Goal: Task Accomplishment & Management: Complete application form

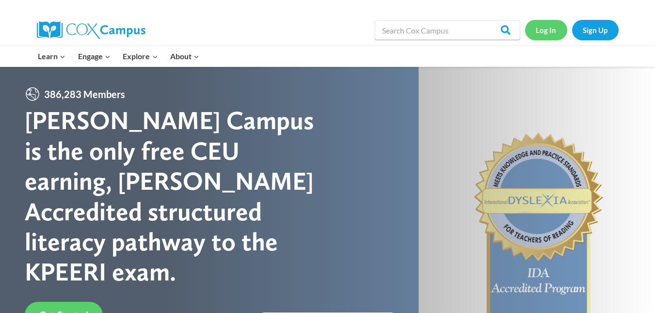
click at [545, 31] on link "Log In" at bounding box center [546, 30] width 42 height 20
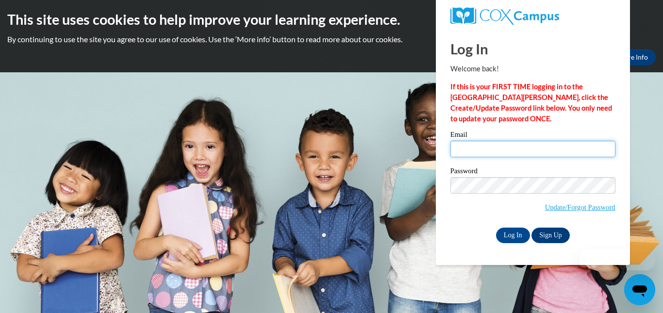
click at [484, 143] on input "Email" at bounding box center [532, 149] width 165 height 16
type input "carcher74@gmail.com"
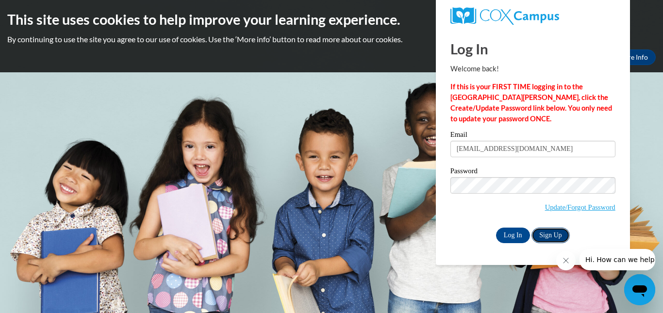
click at [557, 231] on link "Sign Up" at bounding box center [550, 236] width 38 height 16
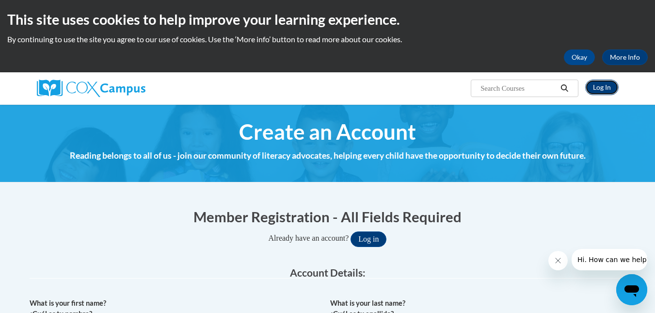
click at [601, 87] on link "Log In" at bounding box center [602, 88] width 33 height 16
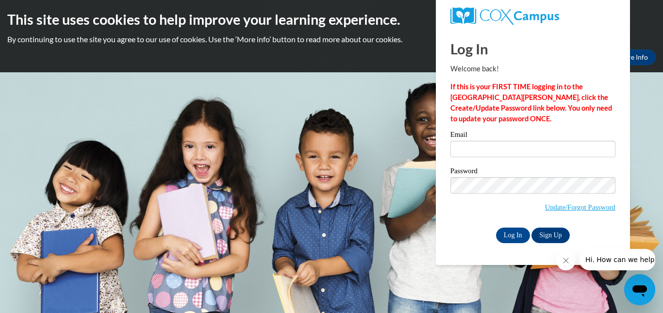
drag, startPoint x: 493, startPoint y: 142, endPoint x: 486, endPoint y: 144, distance: 7.1
click at [486, 144] on input "Email" at bounding box center [532, 149] width 165 height 16
type input "carcher74@gmail.com"
click at [508, 236] on input "Log In" at bounding box center [513, 236] width 34 height 16
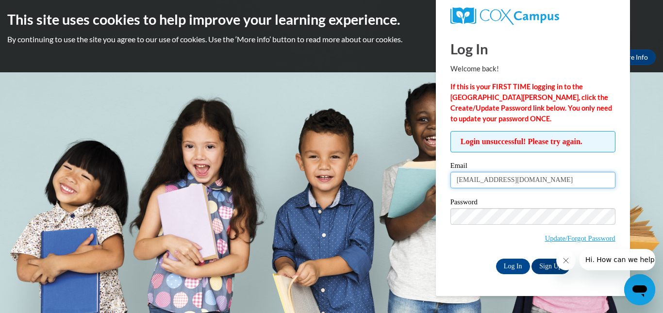
click at [520, 181] on input "[EMAIL_ADDRESS][DOMAIN_NAME]" at bounding box center [532, 180] width 165 height 16
click at [533, 186] on input "[EMAIL_ADDRESS][DOMAIN_NAME]" at bounding box center [532, 180] width 165 height 16
click at [318, 164] on body "This site uses cookies to help improve your learning experience. By continuing …" at bounding box center [331, 156] width 663 height 313
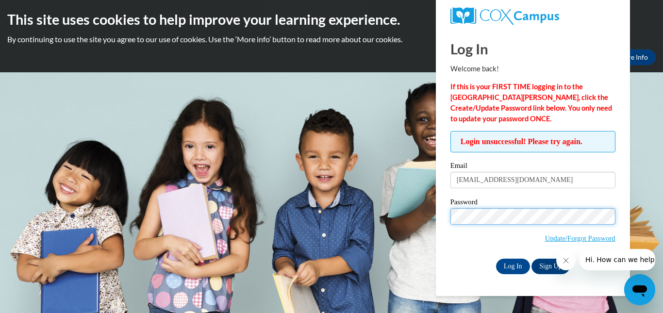
click at [496, 259] on input "Log In" at bounding box center [513, 267] width 34 height 16
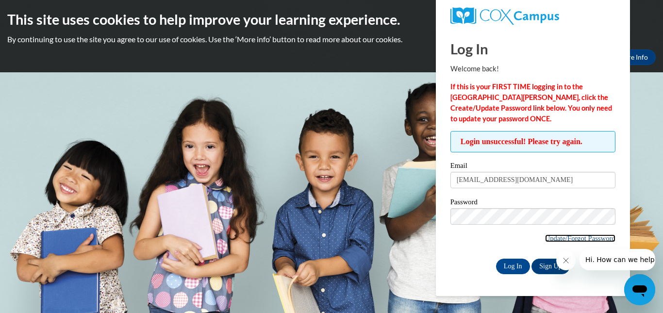
click at [549, 235] on link "Update/Forgot Password" at bounding box center [580, 238] width 70 height 8
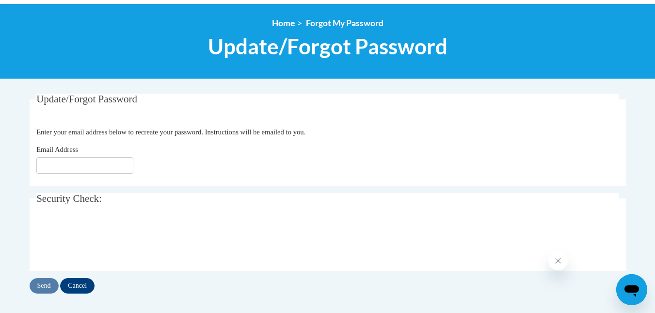
scroll to position [103, 0]
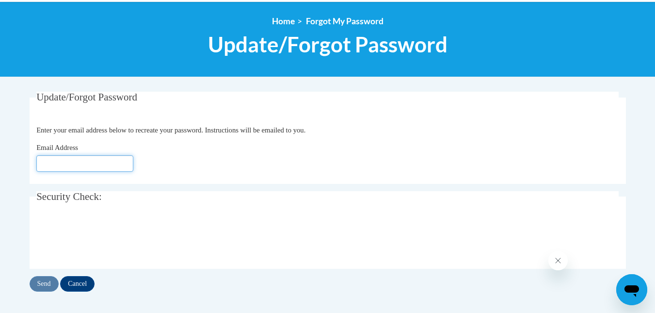
click at [54, 165] on input "Email Address" at bounding box center [84, 163] width 97 height 16
type input "[EMAIL_ADDRESS][DOMAIN_NAME]"
click at [46, 280] on div "Send Cancel" at bounding box center [328, 284] width 597 height 16
click at [47, 285] on div "Send Cancel" at bounding box center [328, 284] width 597 height 16
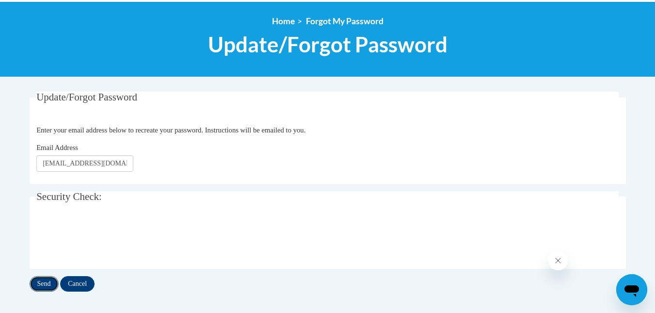
click at [44, 285] on input "Send" at bounding box center [44, 284] width 29 height 16
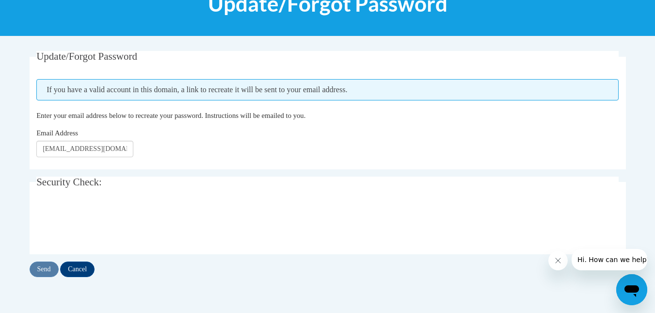
scroll to position [145, 0]
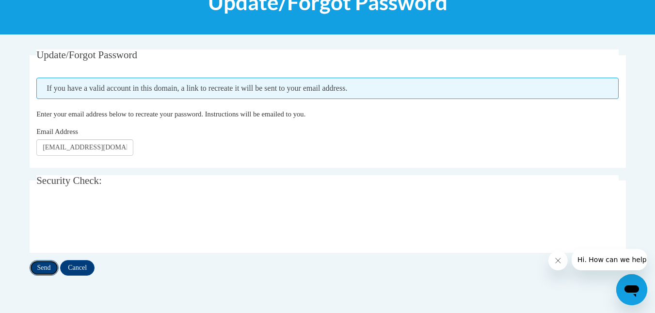
click at [44, 266] on input "Send" at bounding box center [44, 268] width 29 height 16
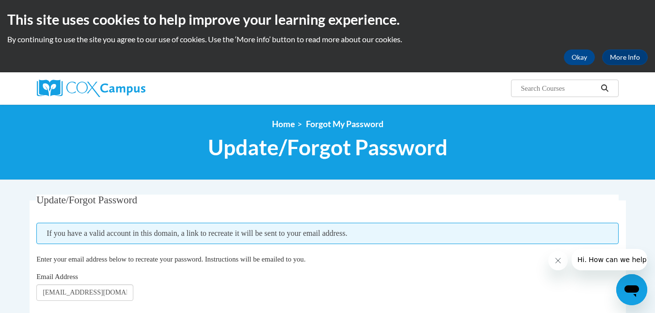
click at [621, 277] on fieldset "Update/Forgot Password Please enter your email address If you have a valid acco…" at bounding box center [328, 254] width 597 height 118
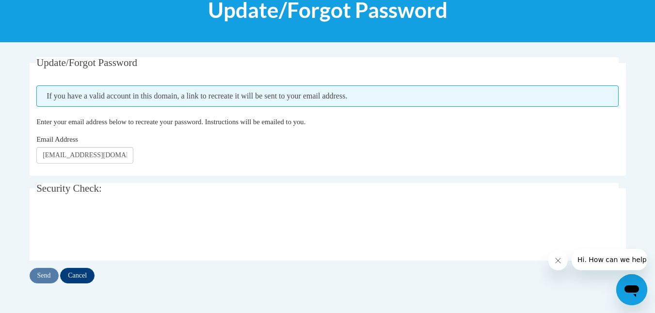
scroll to position [147, 0]
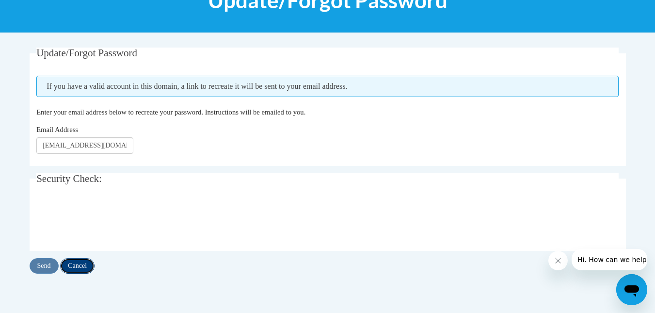
click at [82, 266] on input "Cancel" at bounding box center [77, 266] width 34 height 16
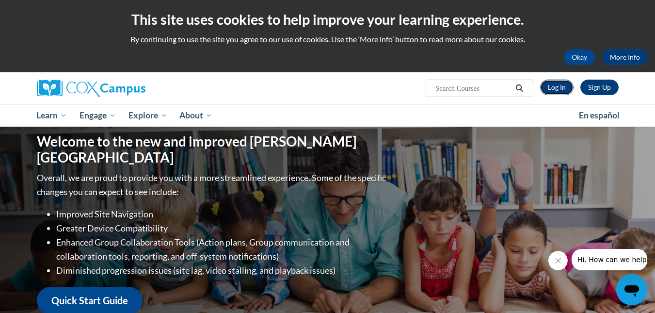
click at [548, 84] on link "Log In" at bounding box center [556, 88] width 33 height 16
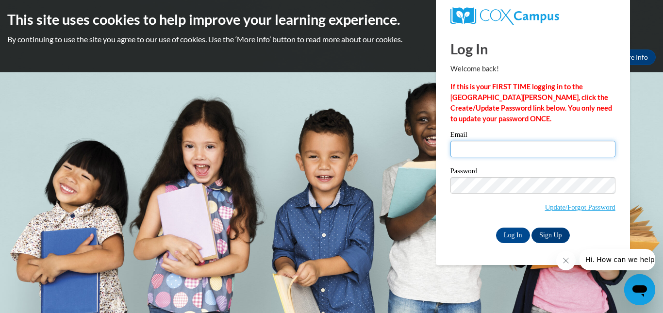
click at [462, 147] on input "Email" at bounding box center [532, 149] width 165 height 16
type input "carcher74@gmail.com"
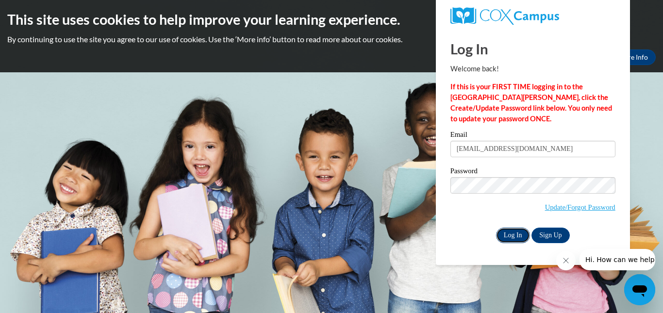
click at [506, 233] on input "Log In" at bounding box center [513, 236] width 34 height 16
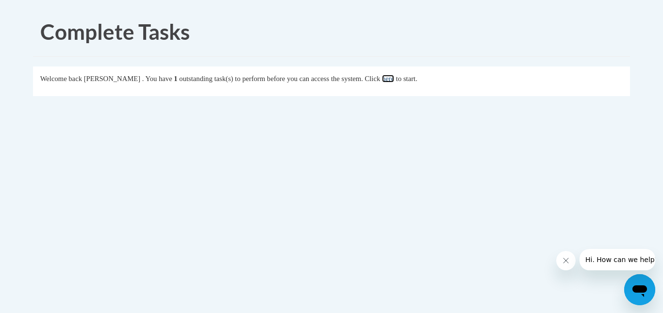
click at [394, 79] on link "here" at bounding box center [388, 79] width 12 height 8
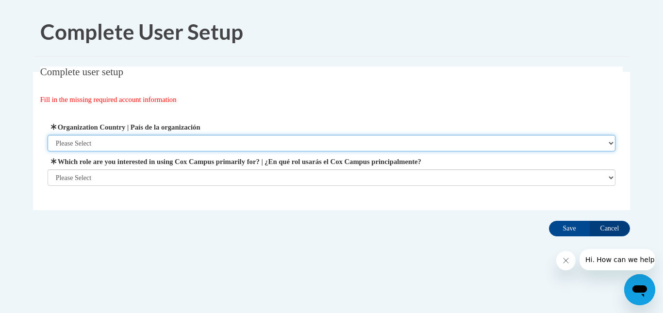
click at [84, 141] on select "Please Select United States | Estados Unidos Outside of the United States | Fue…" at bounding box center [332, 143] width 568 height 16
select select "ad49bcad-a171-4b2e-b99c-48b446064914"
click at [48, 135] on select "Please Select United States | Estados Unidos Outside of the United States | Fue…" at bounding box center [332, 143] width 568 height 16
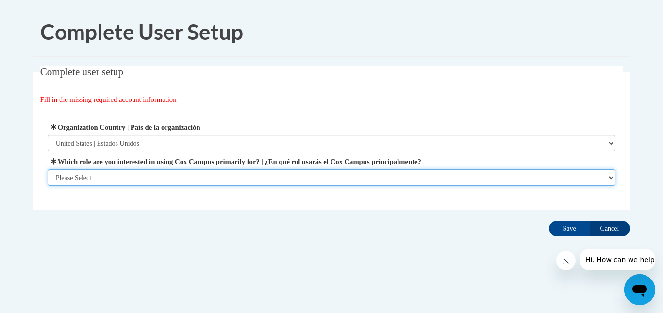
click at [85, 180] on select "Please Select College/University | Colegio/Universidad Community/Nonprofit Part…" at bounding box center [332, 177] width 568 height 16
select select "fbf2d438-af2f-41f8-98f1-81c410e29de3"
click at [48, 186] on select "Please Select College/University | Colegio/Universidad Community/Nonprofit Part…" at bounding box center [332, 177] width 568 height 16
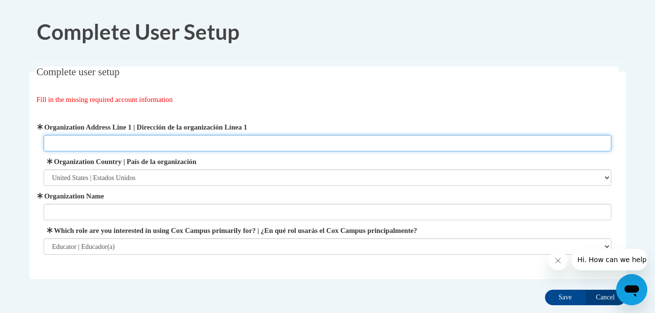
click at [108, 146] on input "Organization Address Line 1 | Dirección de la organización Línea 1" at bounding box center [328, 143] width 568 height 16
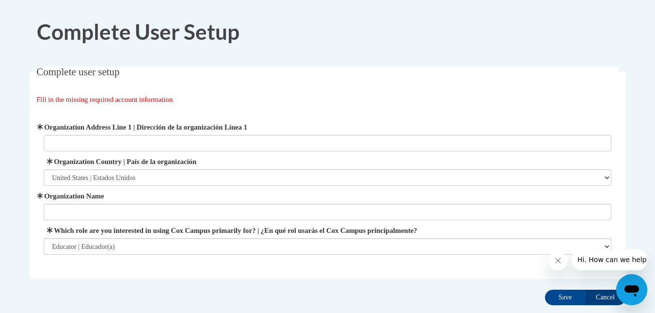
click at [356, 87] on fieldset "Complete user setup Fill in the missing required account information User Profi…" at bounding box center [328, 172] width 597 height 212
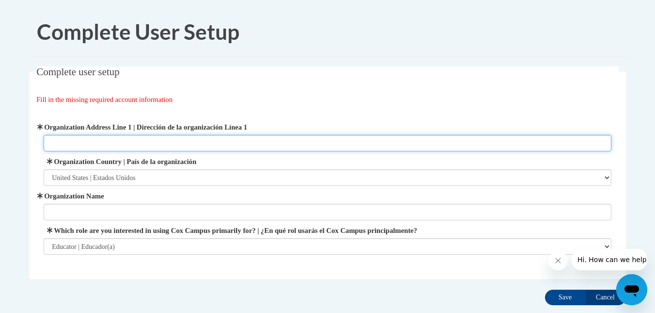
click at [57, 141] on input "Organization Address Line 1 | Dirección de la organización Línea 1" at bounding box center [328, 143] width 568 height 16
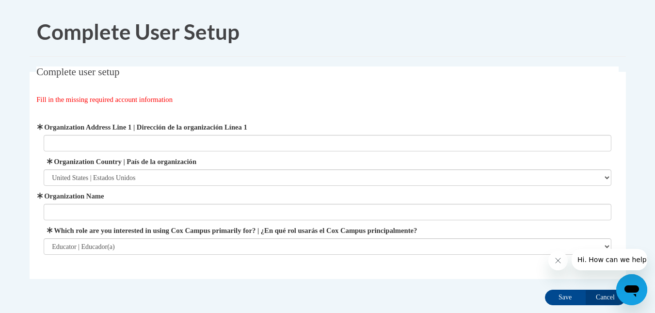
click at [24, 304] on div "Complete user setup Fill in the missing required account information User Profi…" at bounding box center [327, 187] width 611 height 243
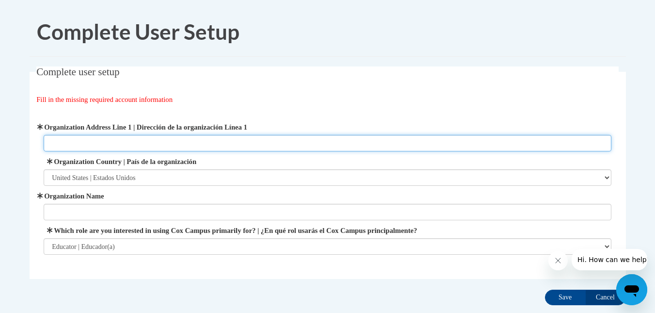
click at [59, 140] on input "Organization Address Line 1 | Dirección de la organización Línea 1" at bounding box center [328, 143] width 568 height 16
type input "3121Wilmington Pike"
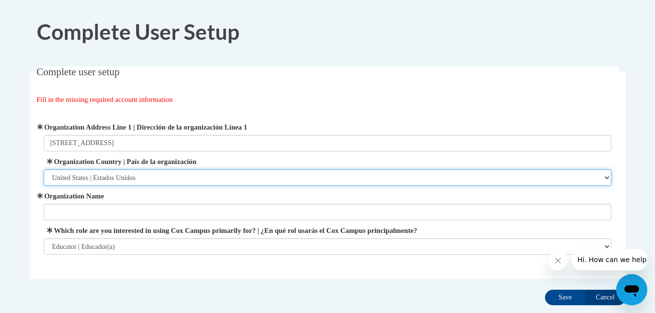
click at [71, 178] on select "Please Select United States | Estados Unidos Outside of the United States | Fue…" at bounding box center [328, 177] width 568 height 16
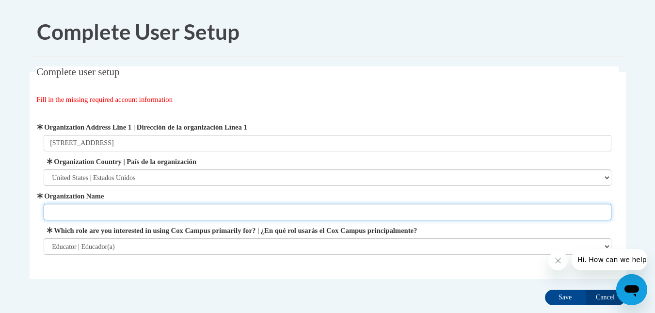
click at [71, 208] on input "Organization Name" at bounding box center [328, 212] width 568 height 16
type input "world of Love"
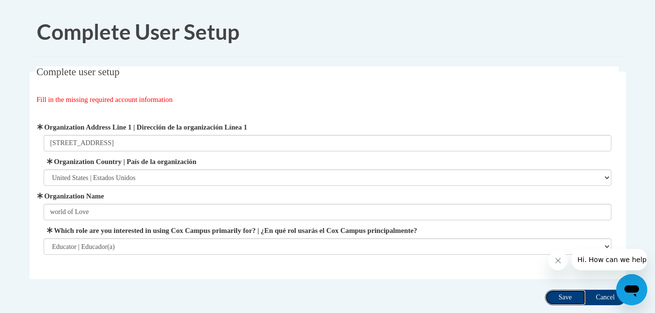
click at [566, 296] on input "Save" at bounding box center [565, 298] width 41 height 16
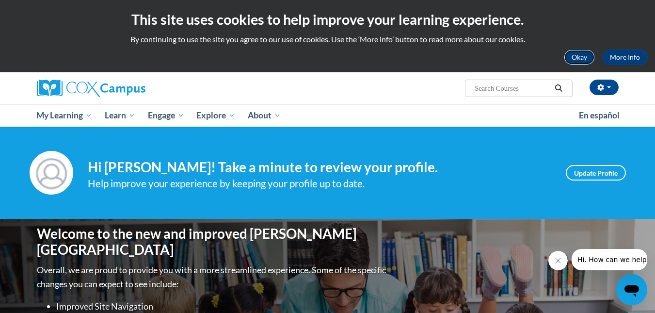
click at [583, 58] on button "Okay" at bounding box center [579, 57] width 31 height 16
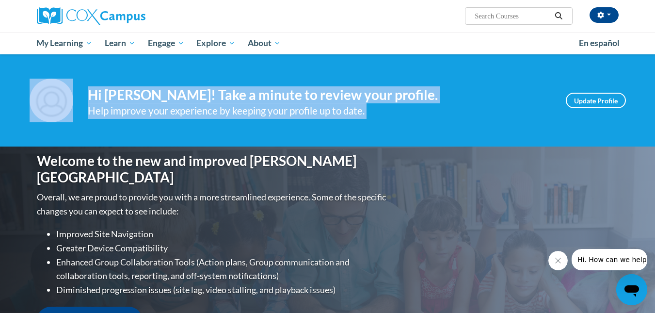
drag, startPoint x: 655, startPoint y: 51, endPoint x: 661, endPoint y: 81, distance: 30.3
click at [655, 81] on html "cynthia archer (America/New_York UTC-04:00) My Profile Inbox My Transcripts Log…" at bounding box center [327, 156] width 655 height 313
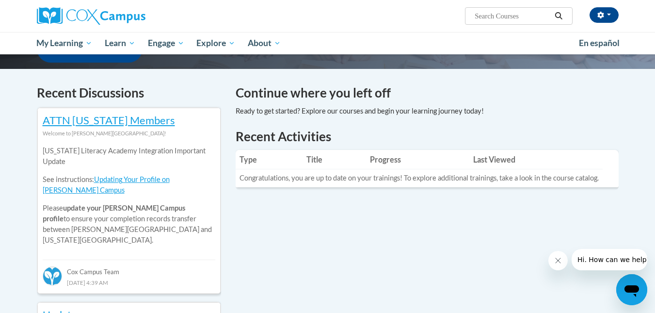
scroll to position [269, 0]
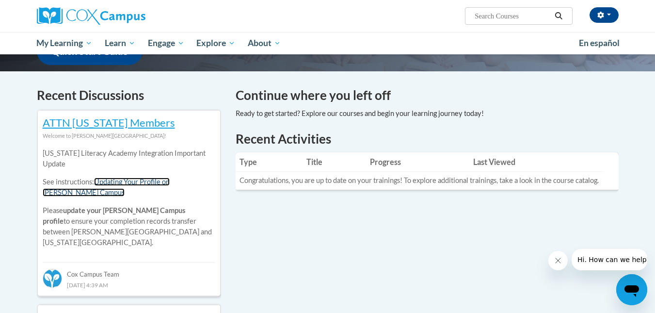
click at [112, 179] on link "Updating Your Profile on Cox Campus" at bounding box center [106, 187] width 127 height 19
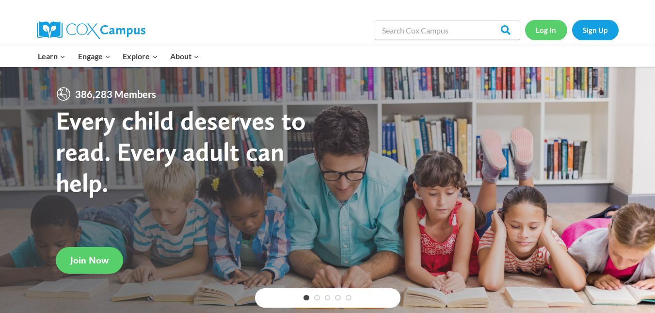
click at [540, 30] on link "Log In" at bounding box center [546, 30] width 42 height 20
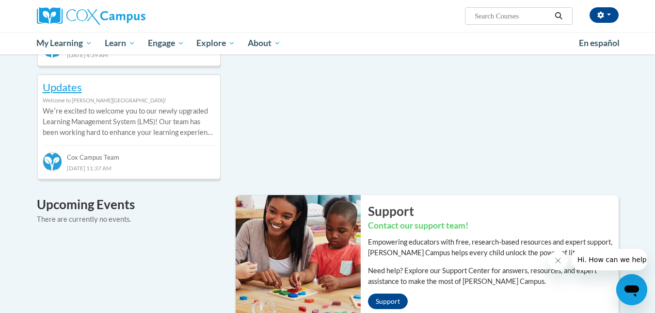
scroll to position [501, 0]
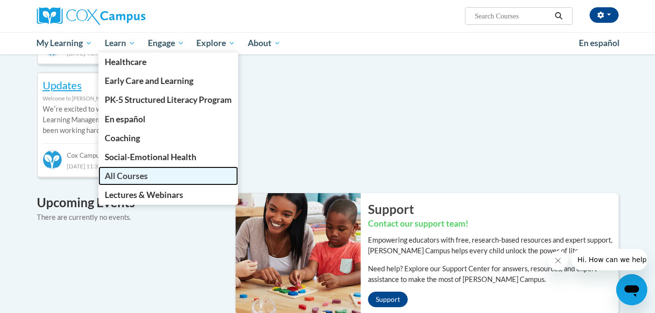
click at [130, 175] on span "All Courses" at bounding box center [126, 176] width 43 height 10
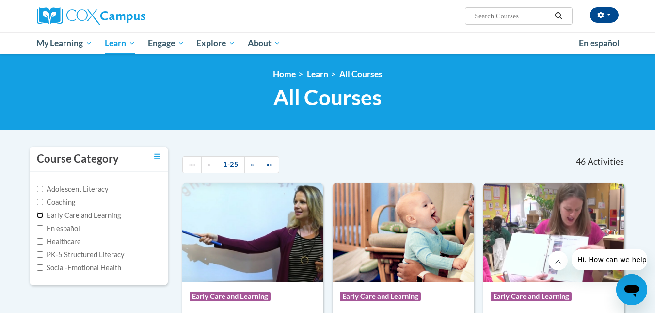
click at [42, 216] on input "Early Care and Learning" at bounding box center [40, 215] width 6 height 6
checkbox input "true"
